Goal: Transaction & Acquisition: Purchase product/service

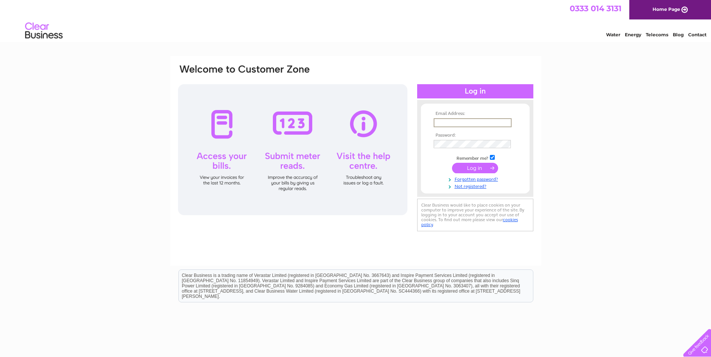
click at [444, 124] on input "text" at bounding box center [473, 122] width 78 height 9
type input "[EMAIL_ADDRESS][DOMAIN_NAME]"
click at [475, 167] on input "submit" at bounding box center [475, 167] width 46 height 10
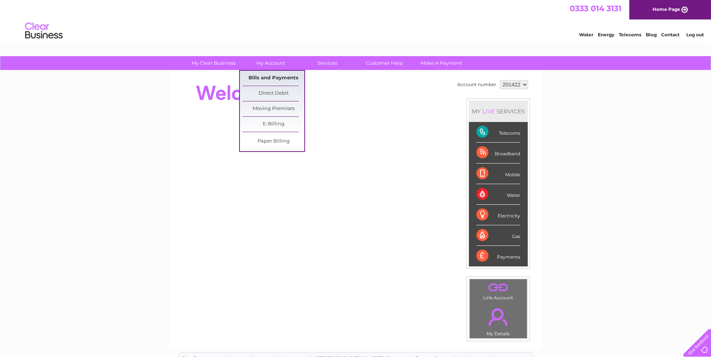
click at [268, 76] on link "Bills and Payments" at bounding box center [273, 78] width 62 height 15
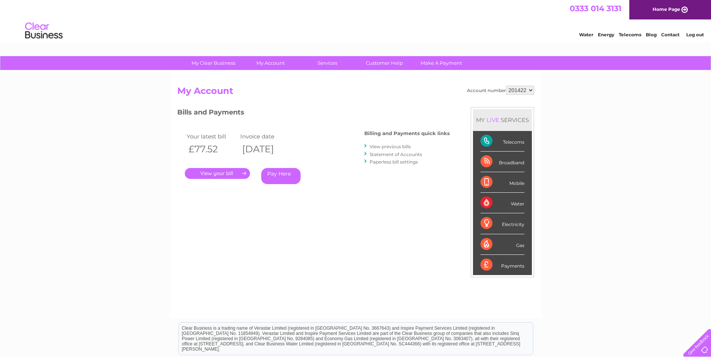
click at [281, 173] on link "Pay Here" at bounding box center [280, 176] width 39 height 16
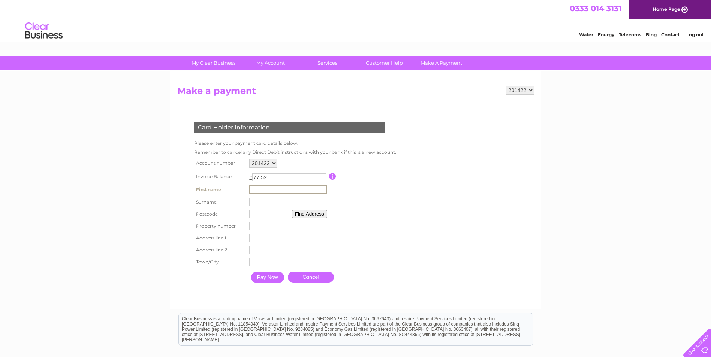
click at [260, 190] on input "text" at bounding box center [288, 189] width 78 height 9
type input "Paul"
type input "Prince"
type input "DN31 3JH"
type input "Unit 69, Grimsby Bus. Ctr."
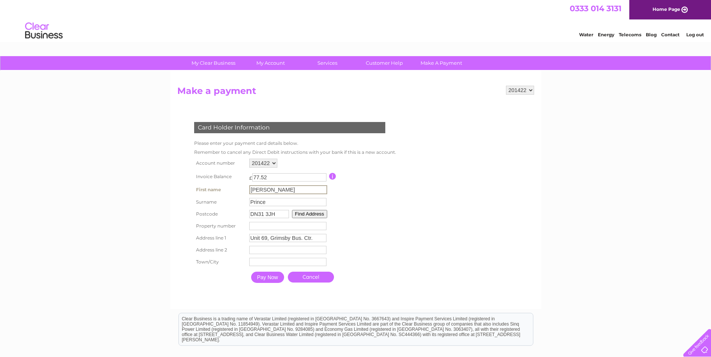
type input "King Edward Street"
type input "Grimsby"
click at [290, 190] on input "Paul Hesketh" at bounding box center [288, 189] width 78 height 9
click at [274, 275] on input "Pay Now" at bounding box center [266, 276] width 33 height 11
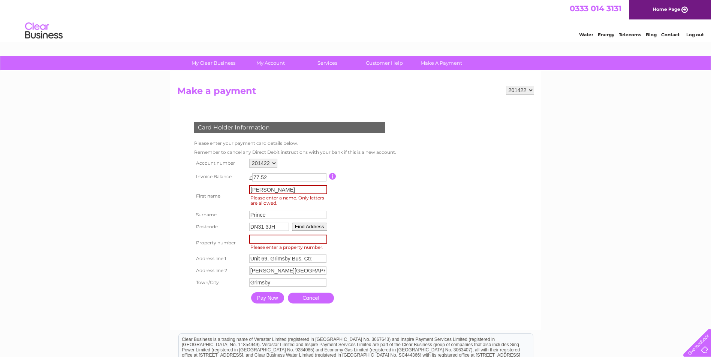
click at [275, 218] on input "Prince" at bounding box center [287, 215] width 77 height 8
click at [272, 190] on input "Paul" at bounding box center [288, 189] width 78 height 9
type input "Paul"
click at [378, 283] on table "Account number 201422 Invoice Balance £ 77.52" at bounding box center [294, 232] width 204 height 150
drag, startPoint x: 321, startPoint y: 256, endPoint x: 250, endPoint y: 256, distance: 71.6
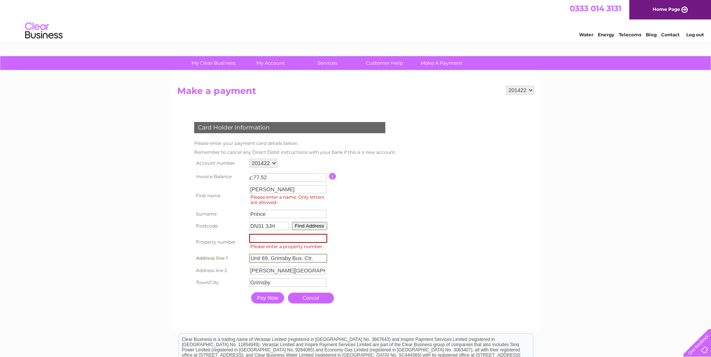
click at [250, 256] on input "Unit 69, Grimsby Bus. Ctr." at bounding box center [288, 258] width 78 height 9
click at [259, 237] on input "number" at bounding box center [288, 238] width 78 height 9
paste input "69"
type input "69"
click at [260, 256] on input "text" at bounding box center [288, 257] width 78 height 9
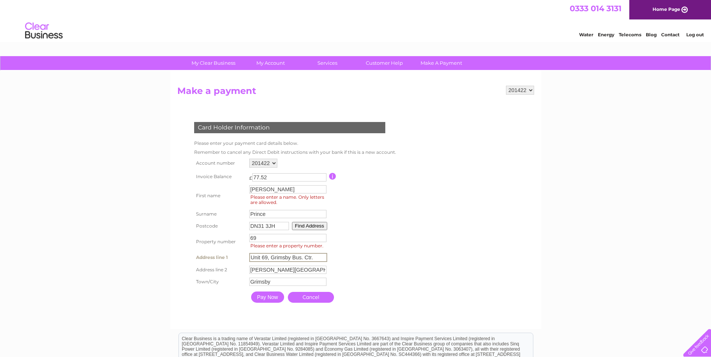
click at [269, 258] on input "Unit 69, Grimsby Bus. Ctr." at bounding box center [288, 257] width 78 height 9
type input "Grimsby Bus. Ctr."
click at [266, 298] on input "Pay Now" at bounding box center [266, 296] width 33 height 11
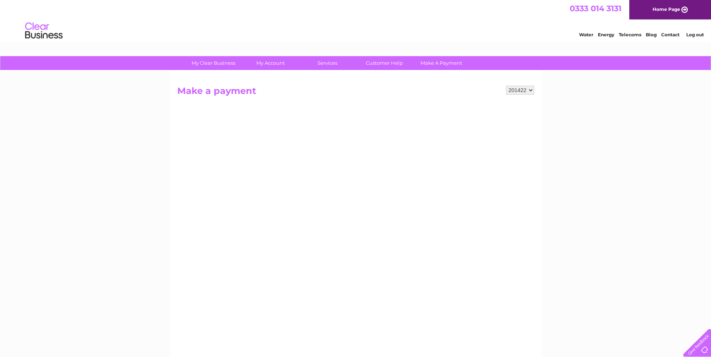
click at [578, 156] on div "My Clear Business Login Details My Details My Preferences Link Account My Accou…" at bounding box center [355, 318] width 711 height 525
click at [631, 181] on div "My Clear Business Login Details My Details My Preferences Link Account My Accou…" at bounding box center [355, 318] width 711 height 525
drag, startPoint x: 631, startPoint y: 182, endPoint x: 599, endPoint y: 168, distance: 34.4
click at [599, 168] on div "My Clear Business Login Details My Details My Preferences Link Account My Accou…" at bounding box center [355, 318] width 711 height 525
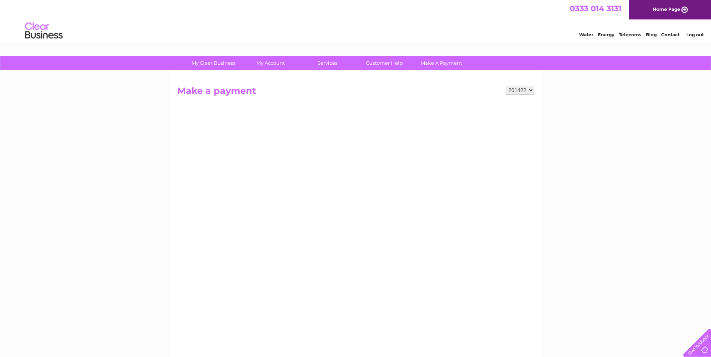
click at [694, 34] on link "Log out" at bounding box center [695, 35] width 18 height 6
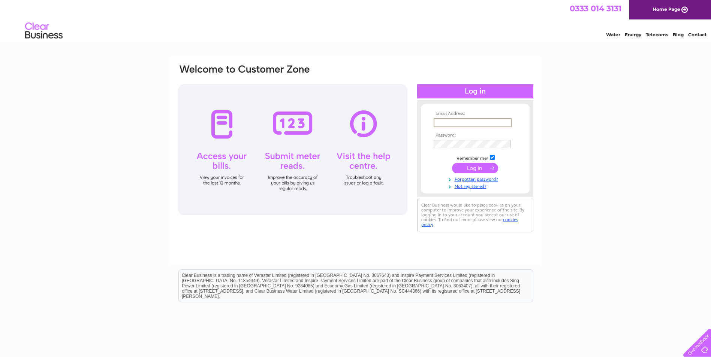
click at [444, 124] on input "text" at bounding box center [473, 122] width 78 height 9
type input "[EMAIL_ADDRESS][DOMAIN_NAME]"
click at [480, 164] on input "submit" at bounding box center [475, 167] width 46 height 10
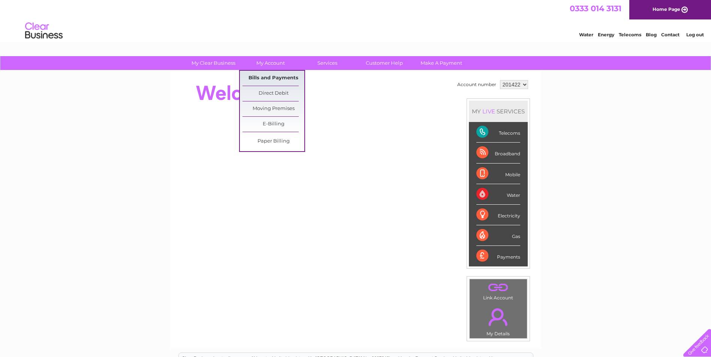
click at [275, 76] on link "Bills and Payments" at bounding box center [273, 78] width 62 height 15
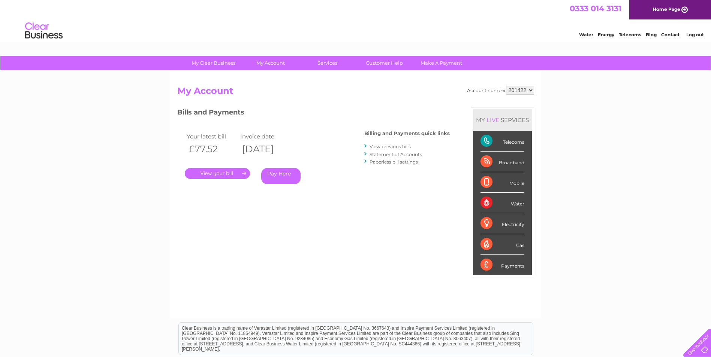
click at [386, 146] on link "View previous bills" at bounding box center [389, 147] width 41 height 6
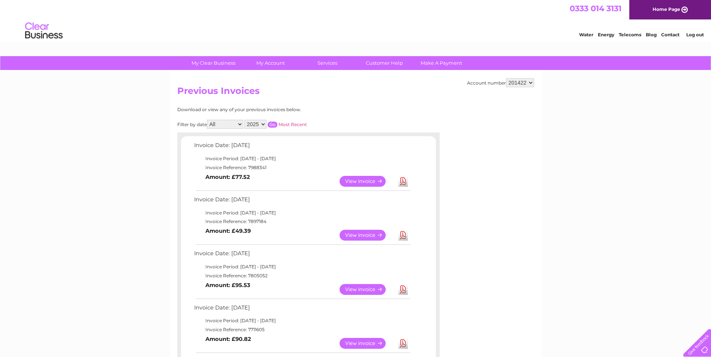
click at [697, 35] on link "Log out" at bounding box center [695, 35] width 18 height 6
